Goal: Task Accomplishment & Management: Use online tool/utility

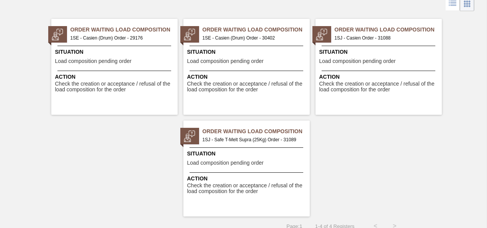
scroll to position [44, 0]
click at [249, 182] on span "Check the creation or acceptance / refusal of the load composition for the order" at bounding box center [247, 188] width 121 height 12
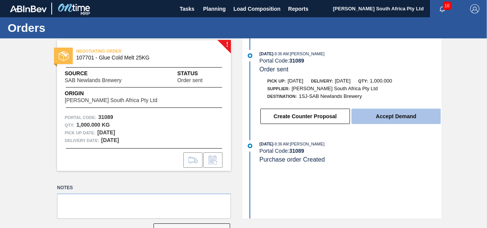
click at [418, 118] on button "Accept Demand" at bounding box center [396, 115] width 89 height 15
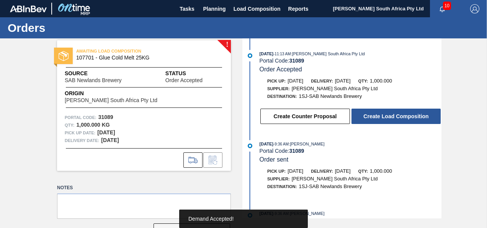
click at [418, 118] on button "Create Load Composition" at bounding box center [396, 115] width 89 height 15
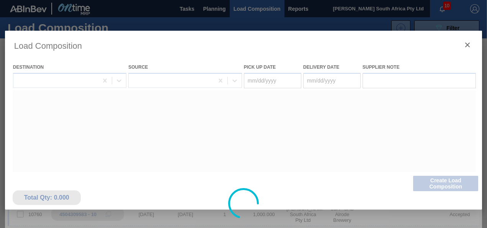
type Date "[DATE]"
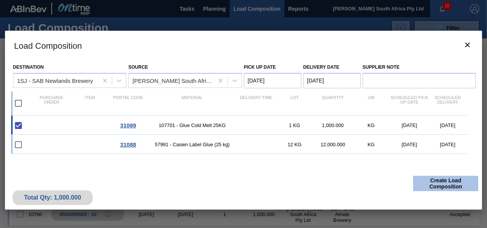
click at [433, 178] on button "Create Load Composition" at bounding box center [446, 183] width 65 height 15
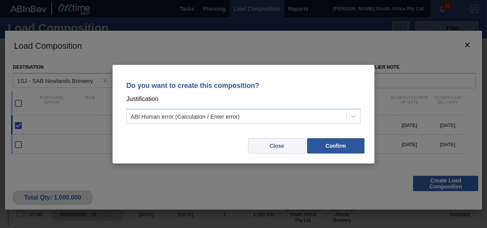
click at [274, 149] on button "Close" at bounding box center [276, 145] width 57 height 15
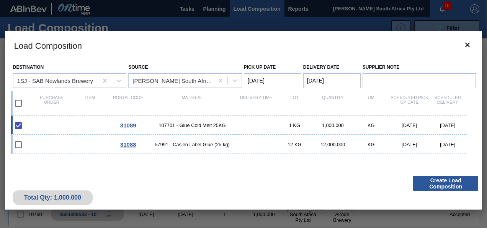
click at [249, 185] on div "Total Qty: 1,000.000 Create Load Composition" at bounding box center [244, 191] width 478 height 38
click at [468, 48] on icon "botão de ícone" at bounding box center [467, 44] width 9 height 9
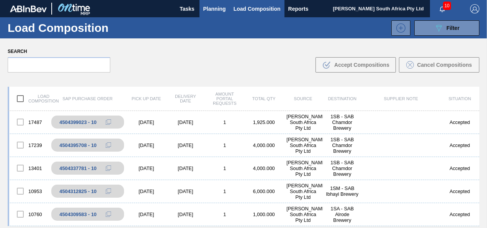
click at [217, 11] on span "Planning" at bounding box center [214, 8] width 23 height 9
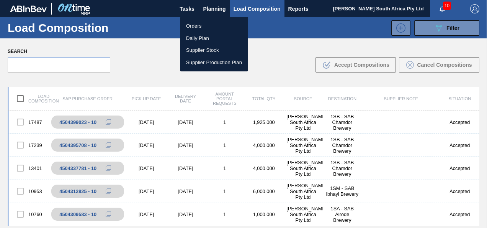
click at [203, 20] on li "Orders" at bounding box center [214, 26] width 68 height 12
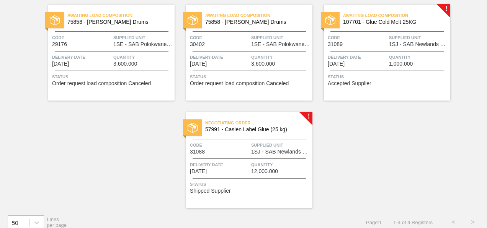
scroll to position [64, 0]
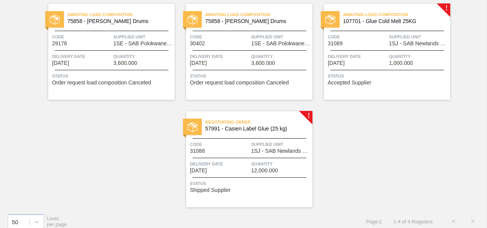
click at [271, 160] on span "Quantity" at bounding box center [280, 164] width 59 height 8
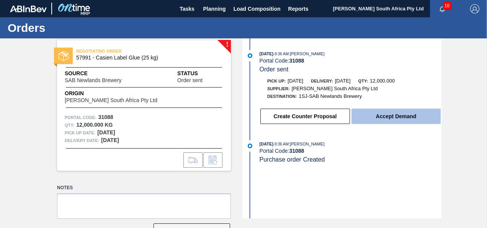
click at [390, 118] on button "Accept Demand" at bounding box center [396, 115] width 89 height 15
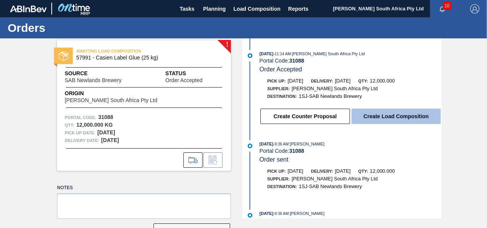
click at [401, 118] on button "Create Load Composition" at bounding box center [396, 115] width 89 height 15
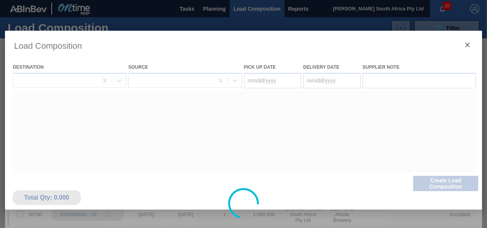
type Date "[DATE]"
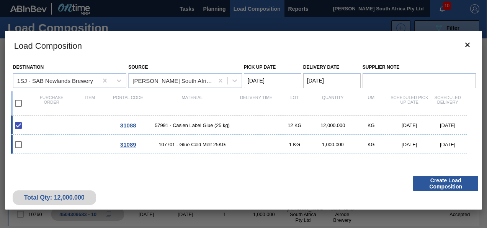
click at [20, 146] on input "checkbox" at bounding box center [18, 144] width 16 height 16
click at [18, 145] on input "checkbox" at bounding box center [18, 144] width 16 height 16
checkbox input "false"
click at [20, 127] on input "checkbox" at bounding box center [18, 125] width 16 height 16
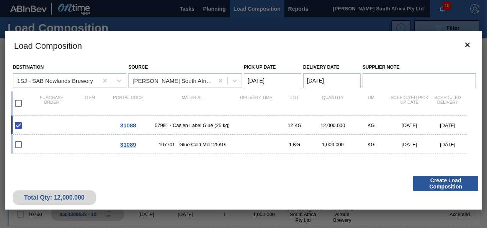
checkbox input "true"
click at [470, 48] on icon "botão de ícone" at bounding box center [467, 44] width 9 height 9
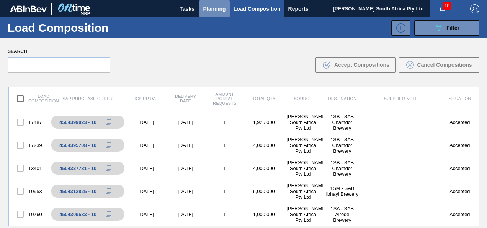
click at [215, 14] on button "Planning" at bounding box center [215, 8] width 30 height 17
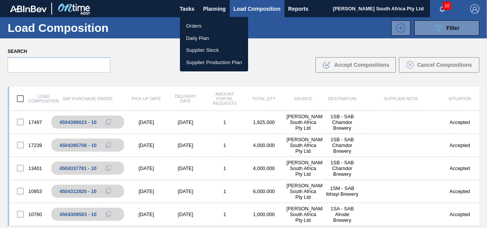
click at [213, 24] on li "Orders" at bounding box center [214, 26] width 68 height 12
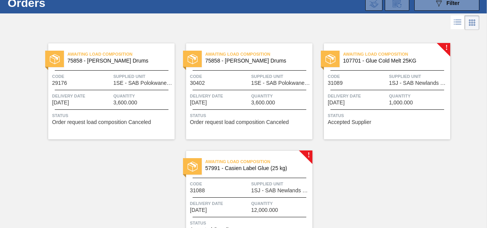
scroll to position [18, 0]
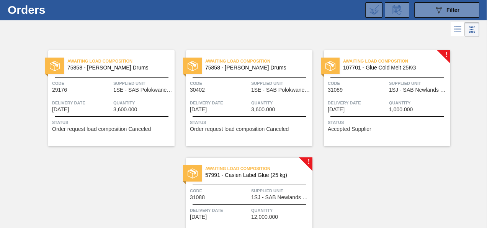
click at [445, 50] on div "Awaiting Load Composition 107701 - Glue Cold Melt 25KG Code 31089 Supplied Unit…" at bounding box center [387, 98] width 126 height 96
